Goal: Information Seeking & Learning: Check status

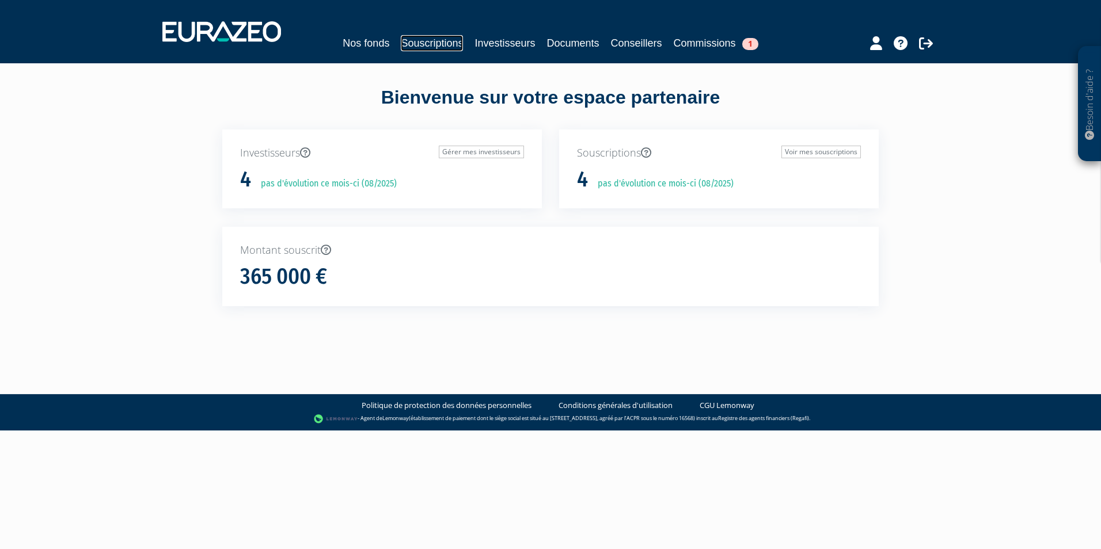
click at [442, 42] on link "Souscriptions" at bounding box center [432, 43] width 62 height 16
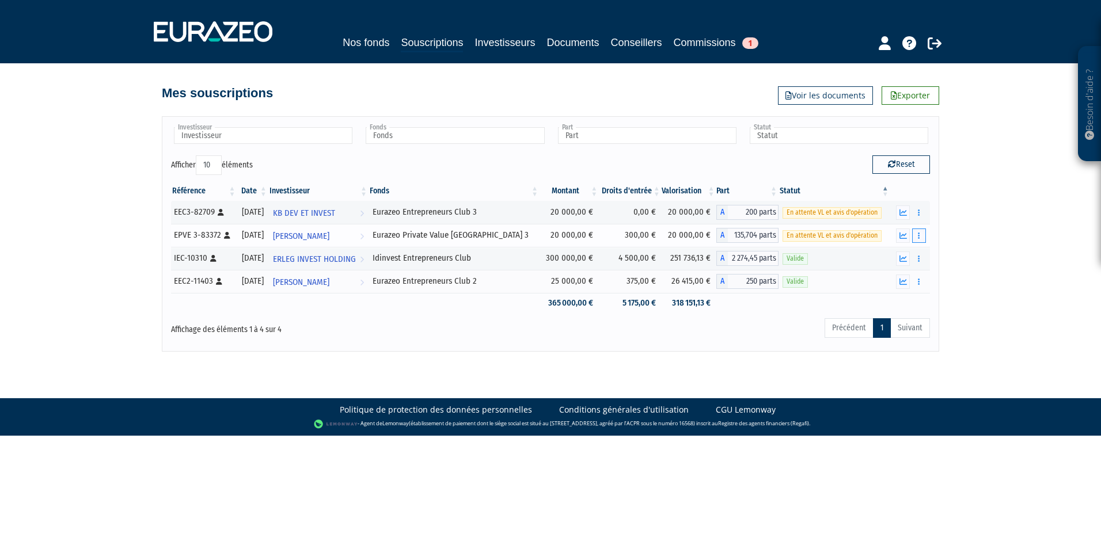
click at [919, 237] on icon "button" at bounding box center [919, 235] width 2 height 7
click at [907, 257] on link "Documents" at bounding box center [894, 256] width 58 height 19
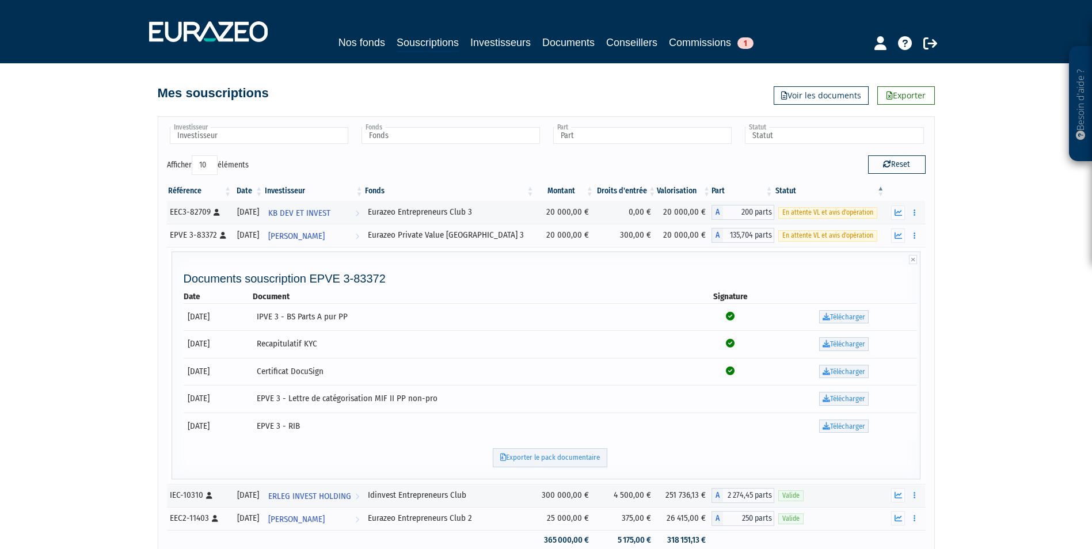
scroll to position [58, 0]
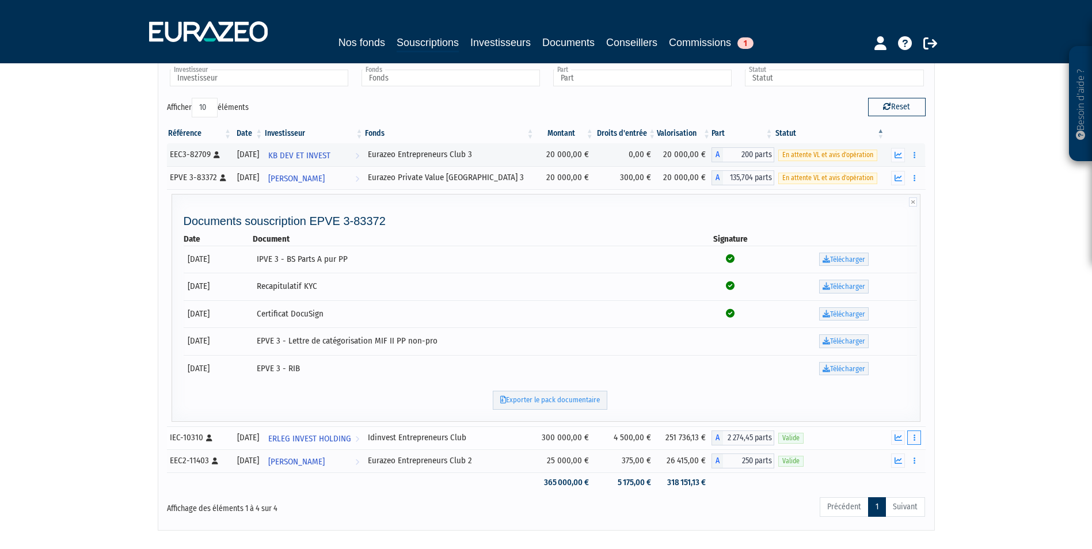
click at [912, 438] on button "button" at bounding box center [914, 438] width 14 height 14
click at [905, 461] on link "Documents" at bounding box center [889, 458] width 58 height 19
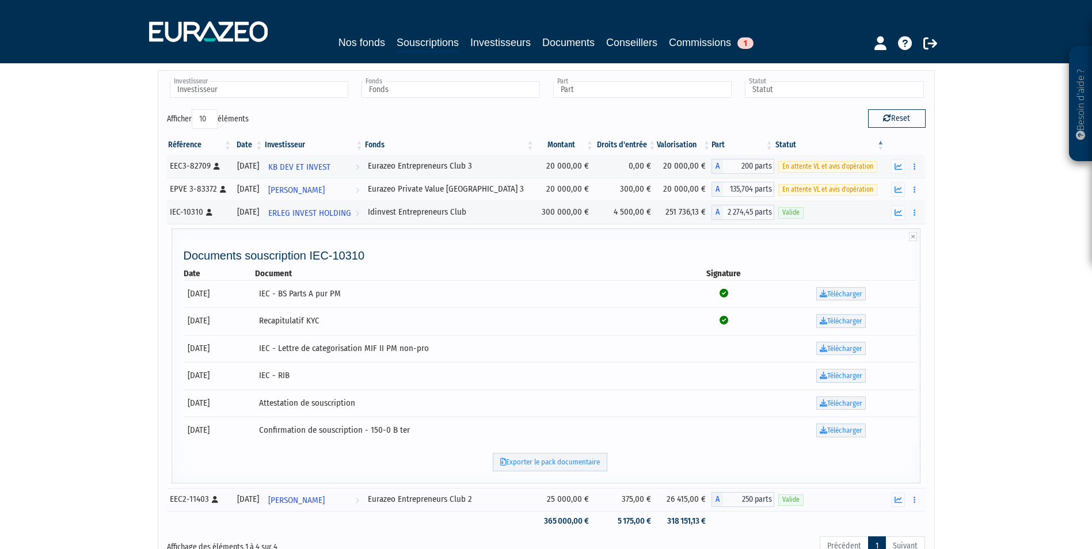
scroll to position [36, 0]
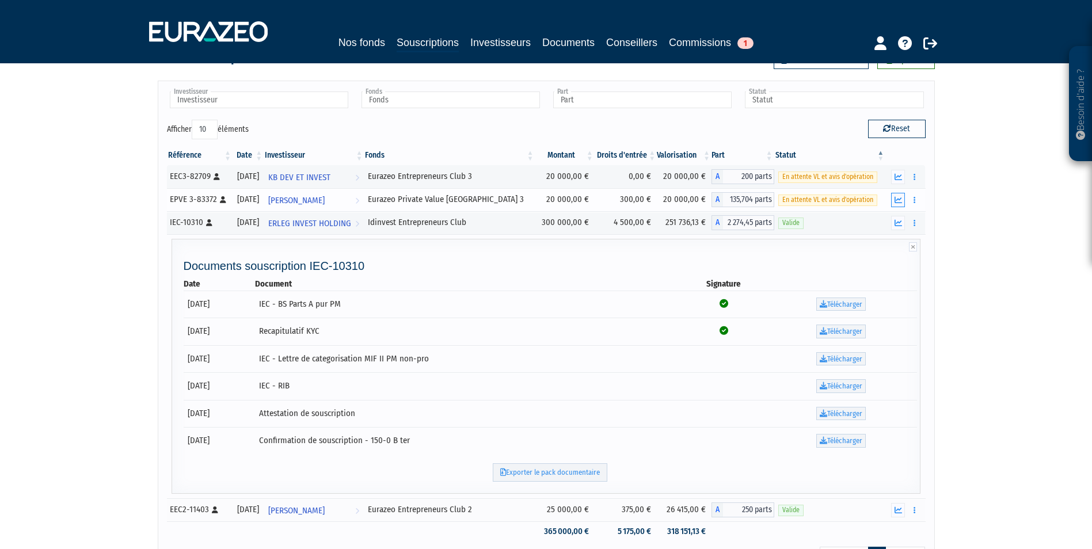
click at [902, 200] on icon "button" at bounding box center [898, 199] width 7 height 7
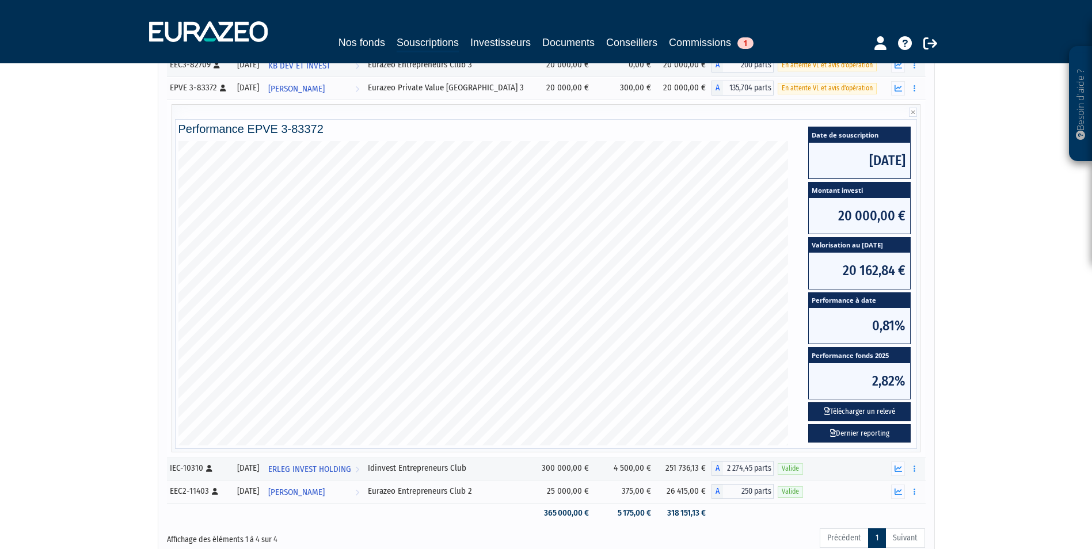
scroll to position [173, 0]
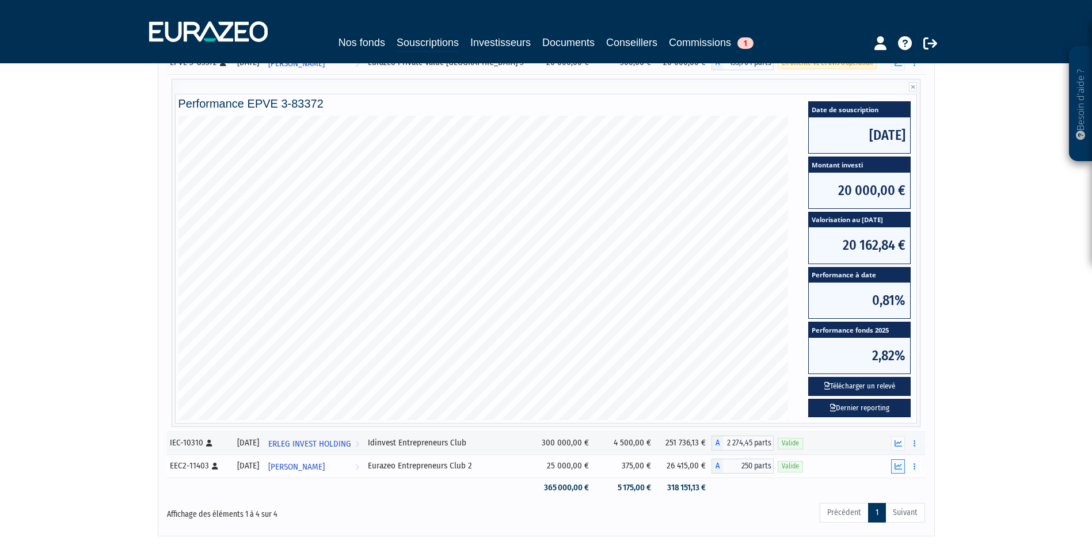
click at [902, 468] on icon "button" at bounding box center [898, 466] width 7 height 7
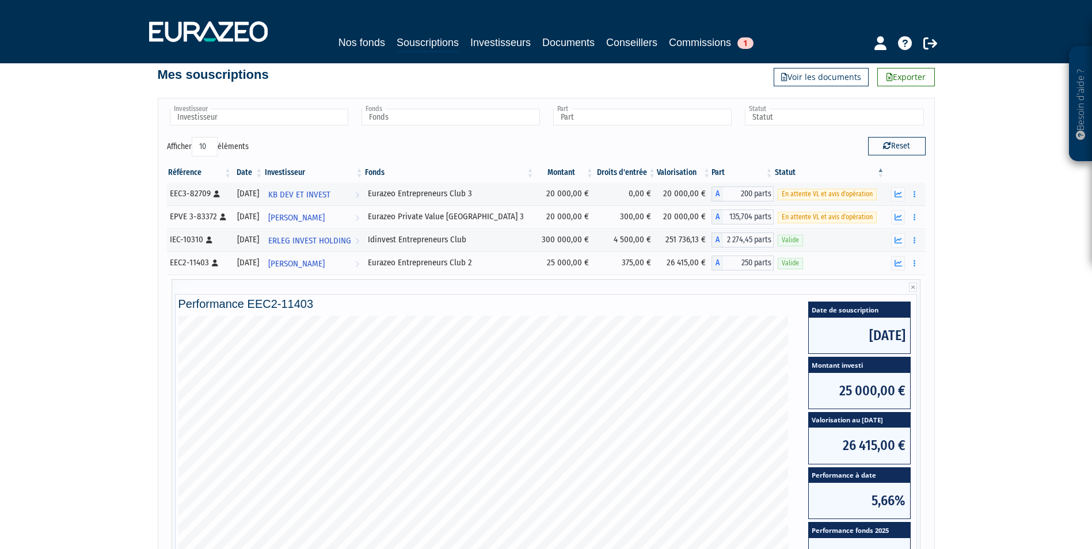
scroll to position [0, 0]
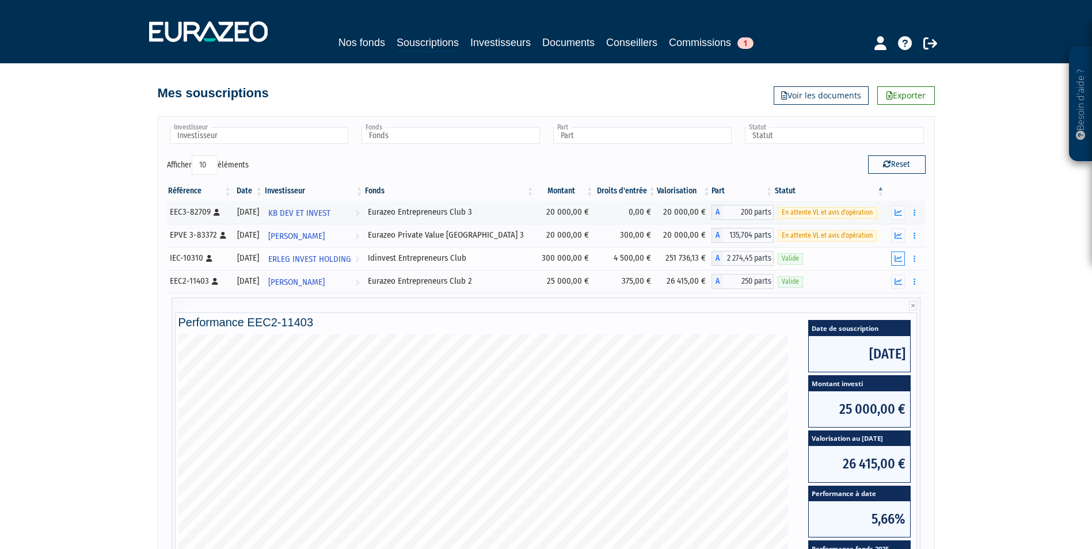
click at [896, 259] on icon "button" at bounding box center [898, 258] width 7 height 7
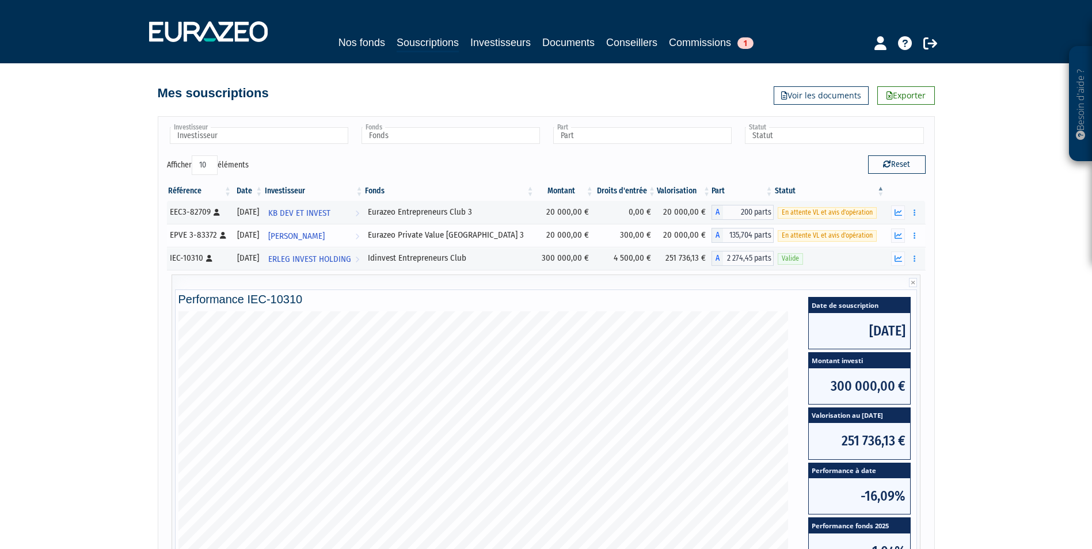
drag, startPoint x: 501, startPoint y: 232, endPoint x: 397, endPoint y: 241, distance: 104.6
click at [397, 241] on td "Eurazeo Private Value [GEOGRAPHIC_DATA] 3" at bounding box center [449, 235] width 171 height 23
copy div "Eurazeo Private Value [GEOGRAPHIC_DATA] 3"
